Goal: Task Accomplishment & Management: Use online tool/utility

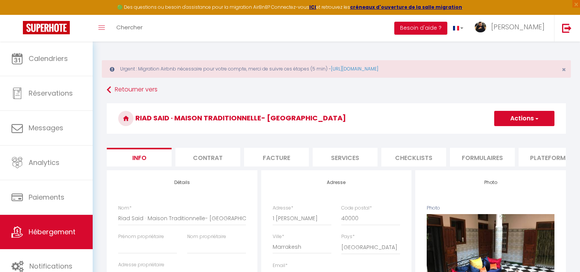
select select "houses"
select select "15"
select select "2"
select select "6"
select select "4"
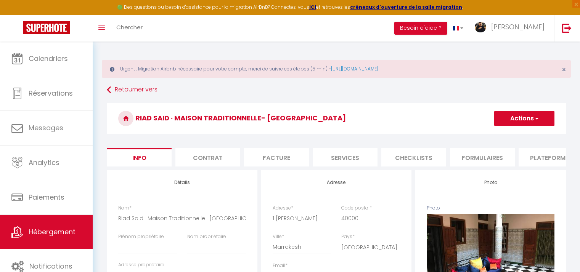
select select "16:00"
select select "23:45"
select select "11:00"
select select "30"
select select "120"
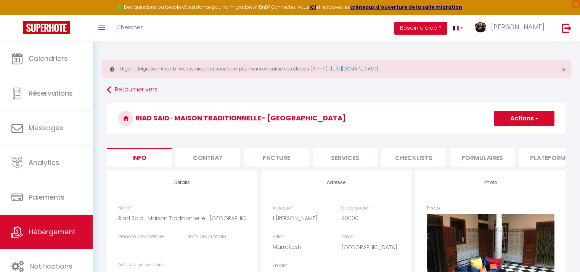
select select "146"
select select "28"
